Goal: Book appointment/travel/reservation

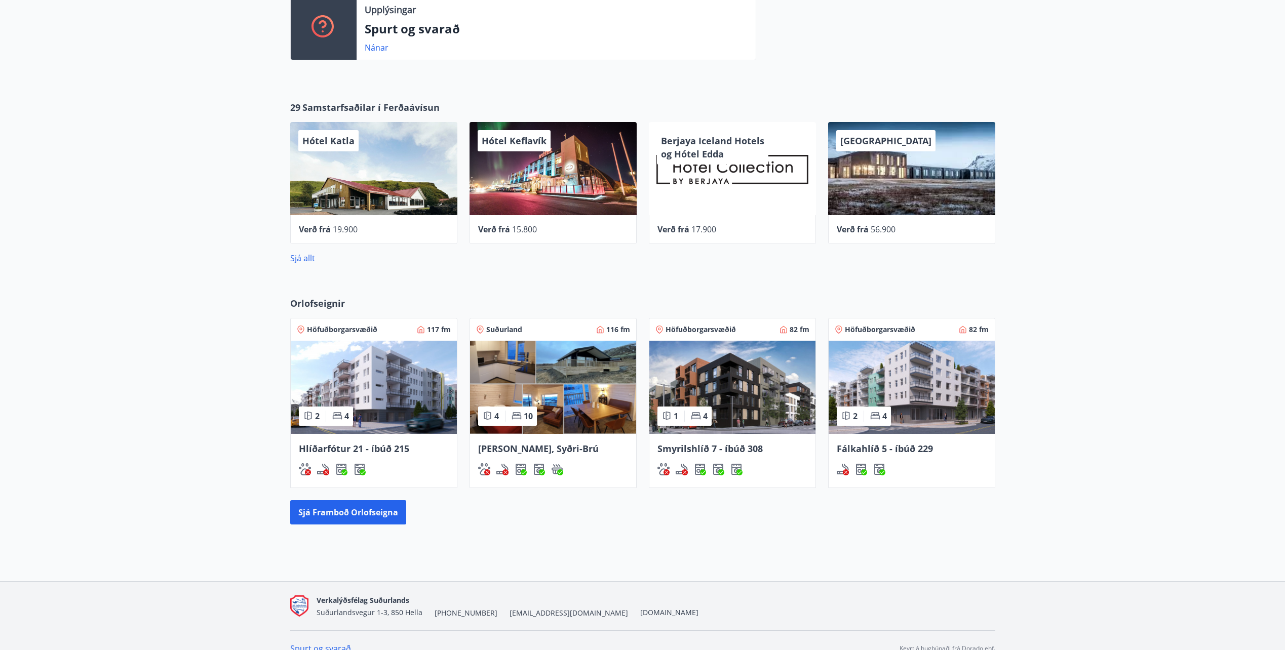
scroll to position [403, 0]
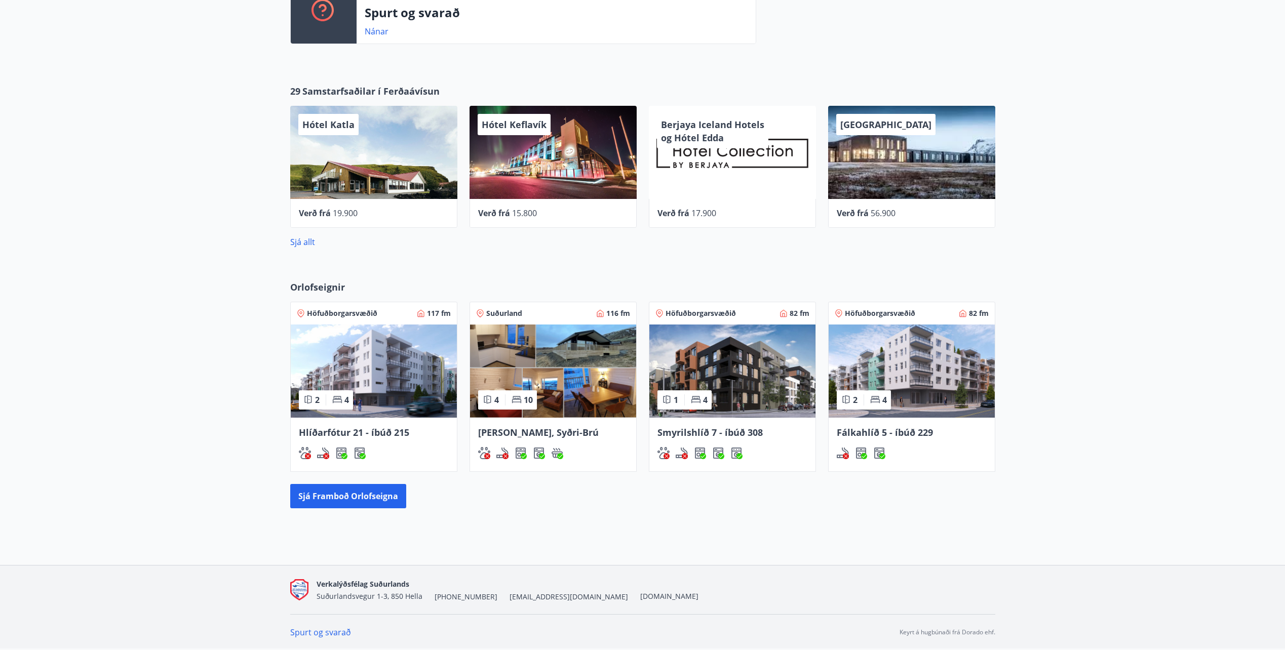
click at [564, 378] on img at bounding box center [553, 371] width 166 height 93
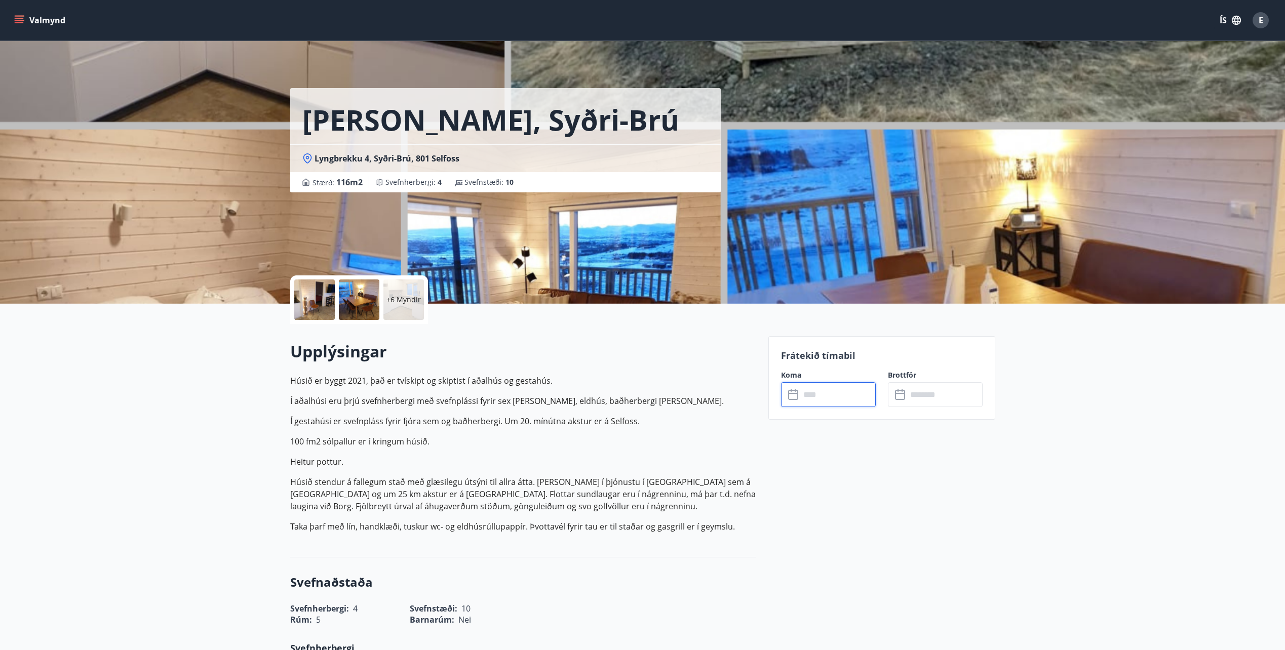
click at [814, 396] on input "text" at bounding box center [837, 394] width 75 height 25
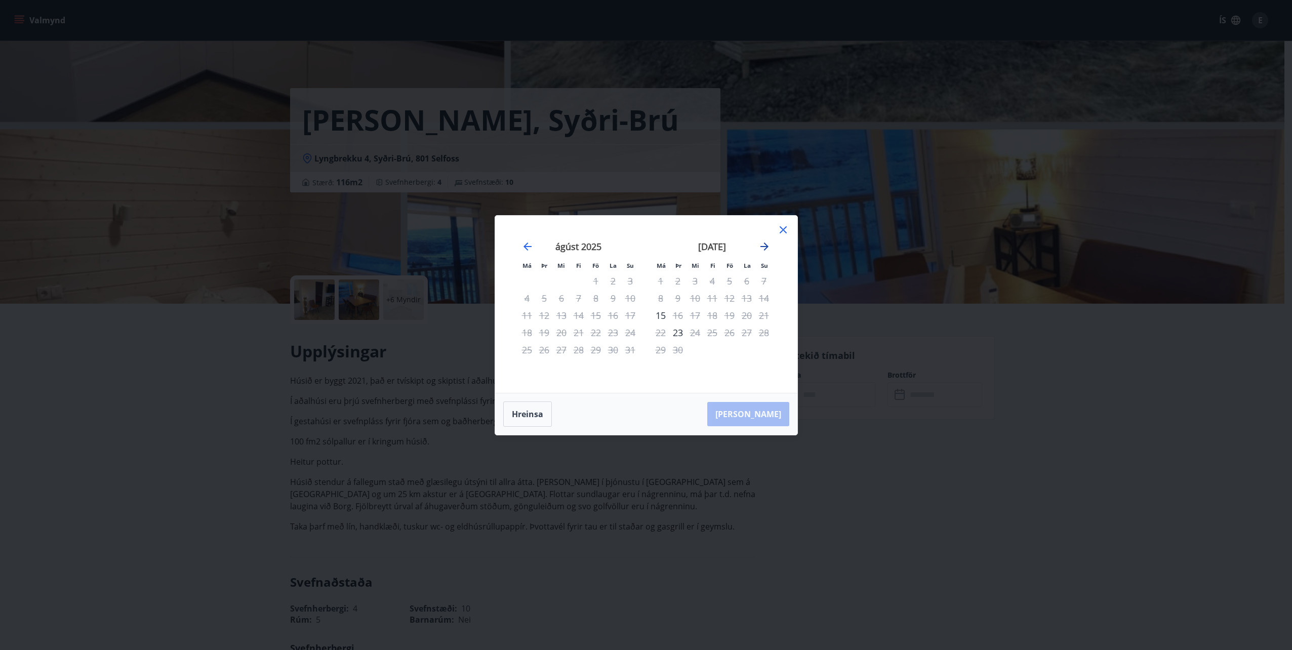
click at [768, 244] on icon "Move forward to switch to the next month." at bounding box center [765, 247] width 12 height 12
click at [781, 231] on icon at bounding box center [783, 230] width 12 height 12
